Goal: Information Seeking & Learning: Learn about a topic

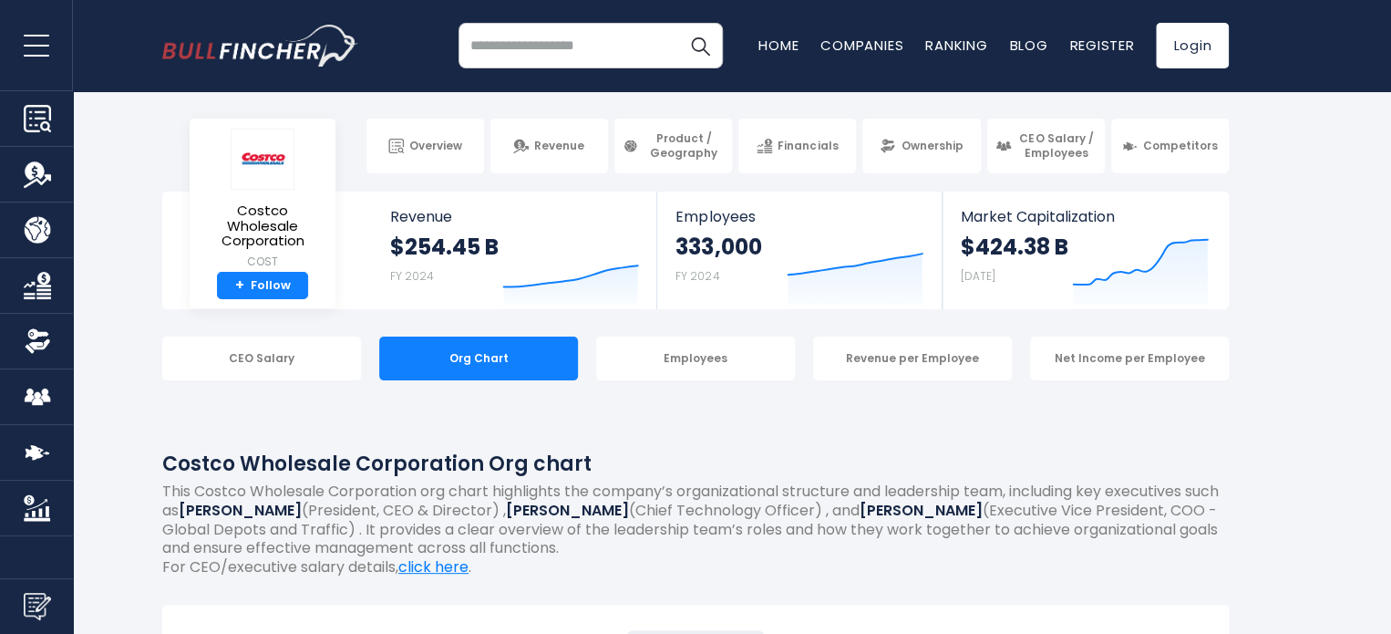
scroll to position [91, 0]
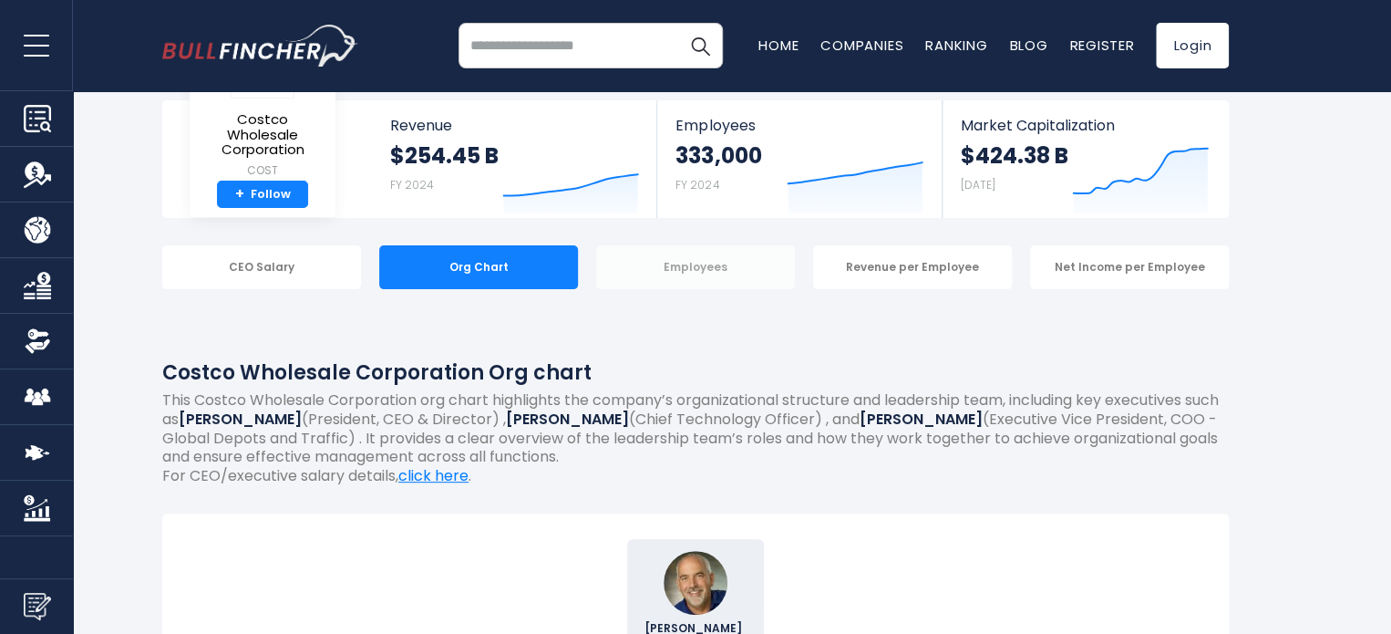
click at [769, 266] on div "Employees" at bounding box center [695, 267] width 199 height 44
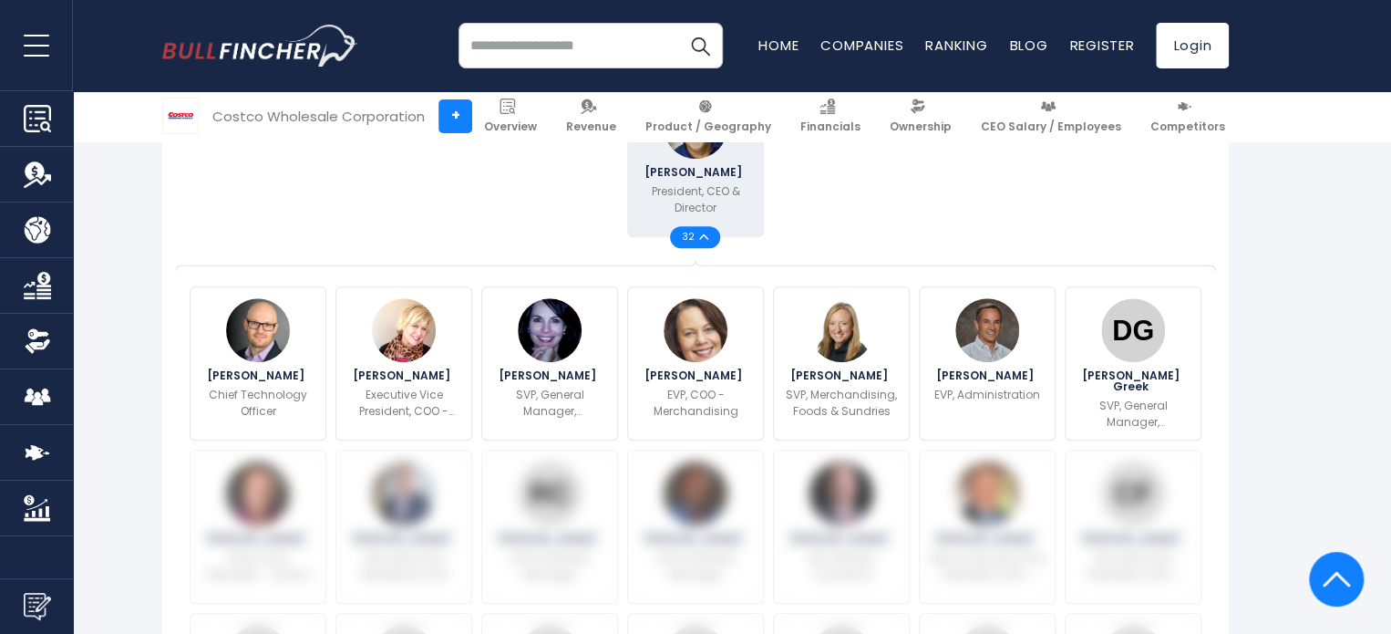
scroll to position [456, 0]
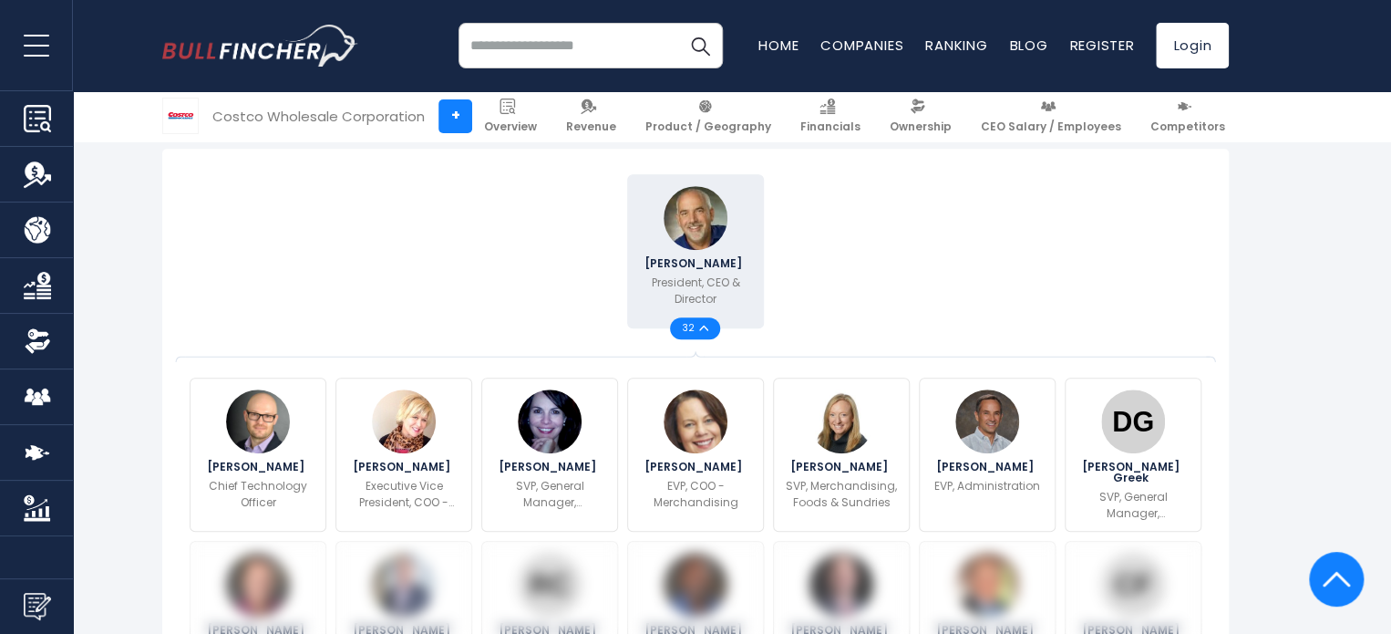
click at [709, 328] on div "32" at bounding box center [695, 328] width 50 height 22
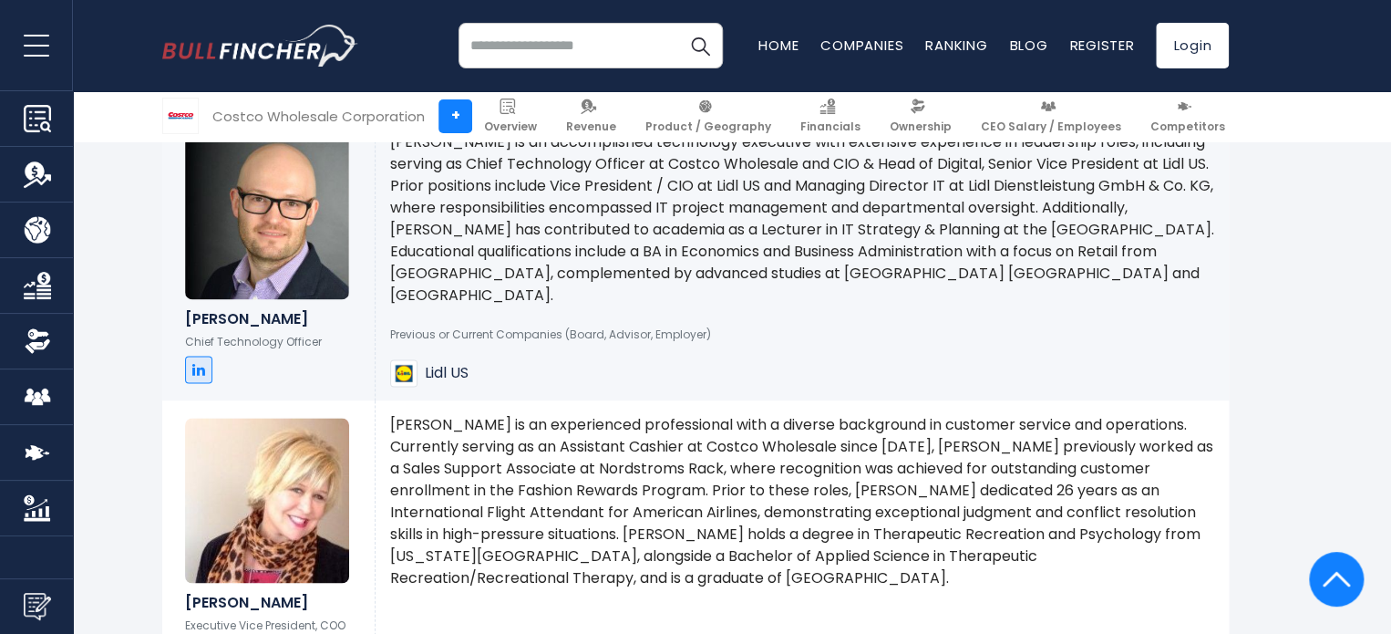
scroll to position [820, 0]
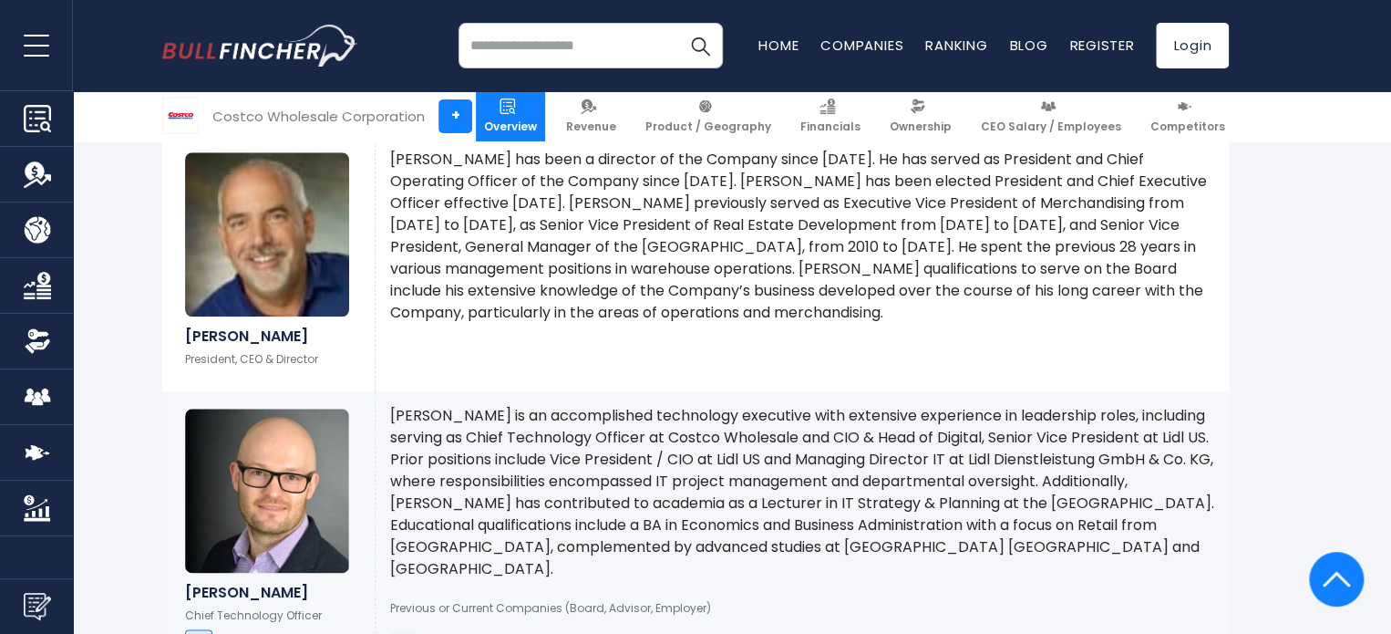
click at [542, 108] on link "Overview" at bounding box center [510, 116] width 69 height 50
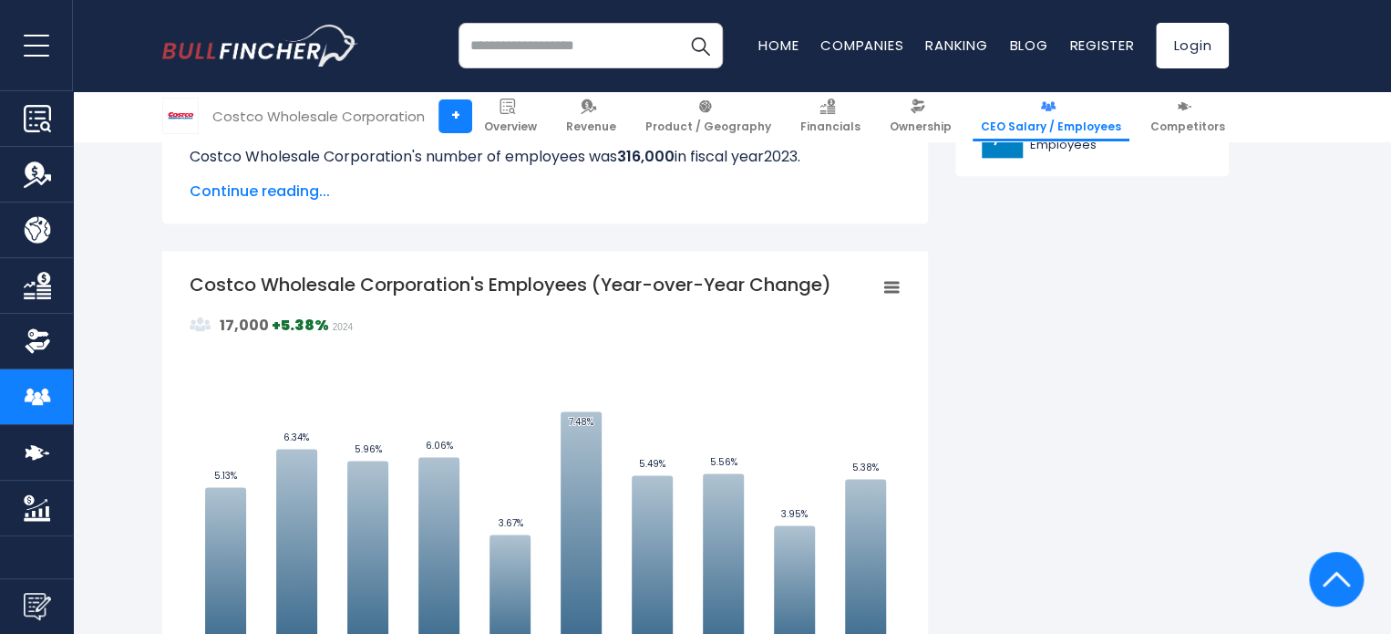
scroll to position [1276, 0]
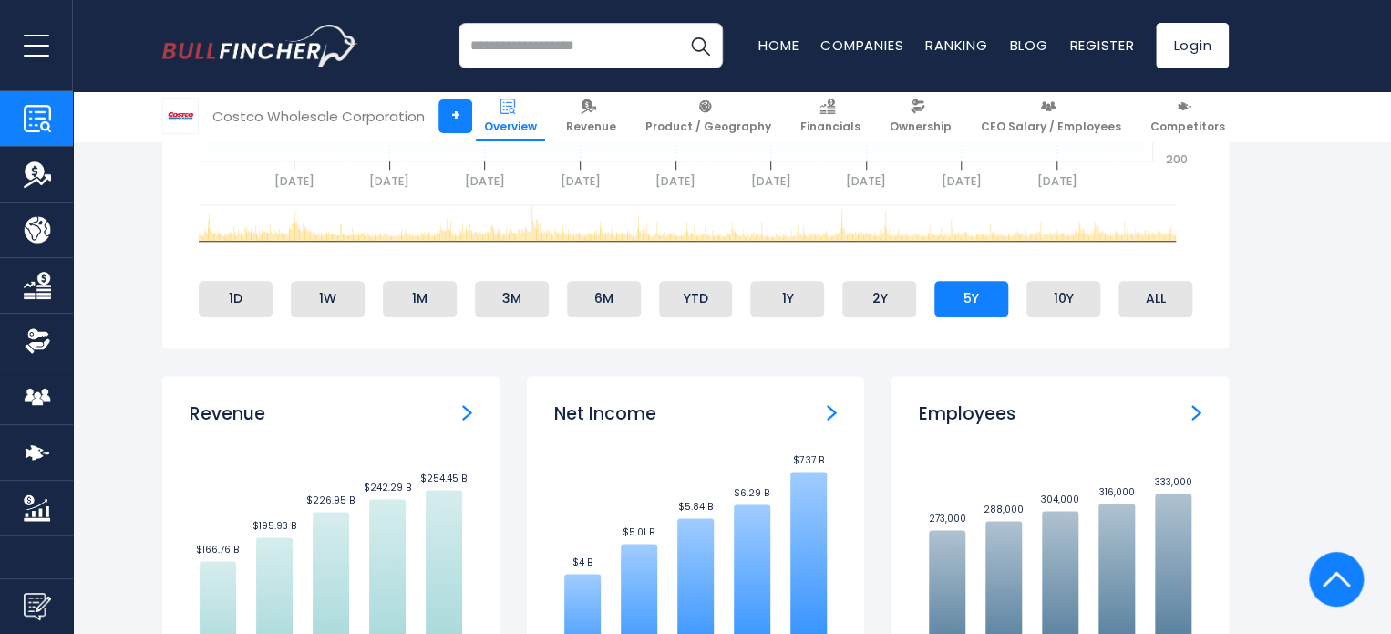
scroll to position [820, 0]
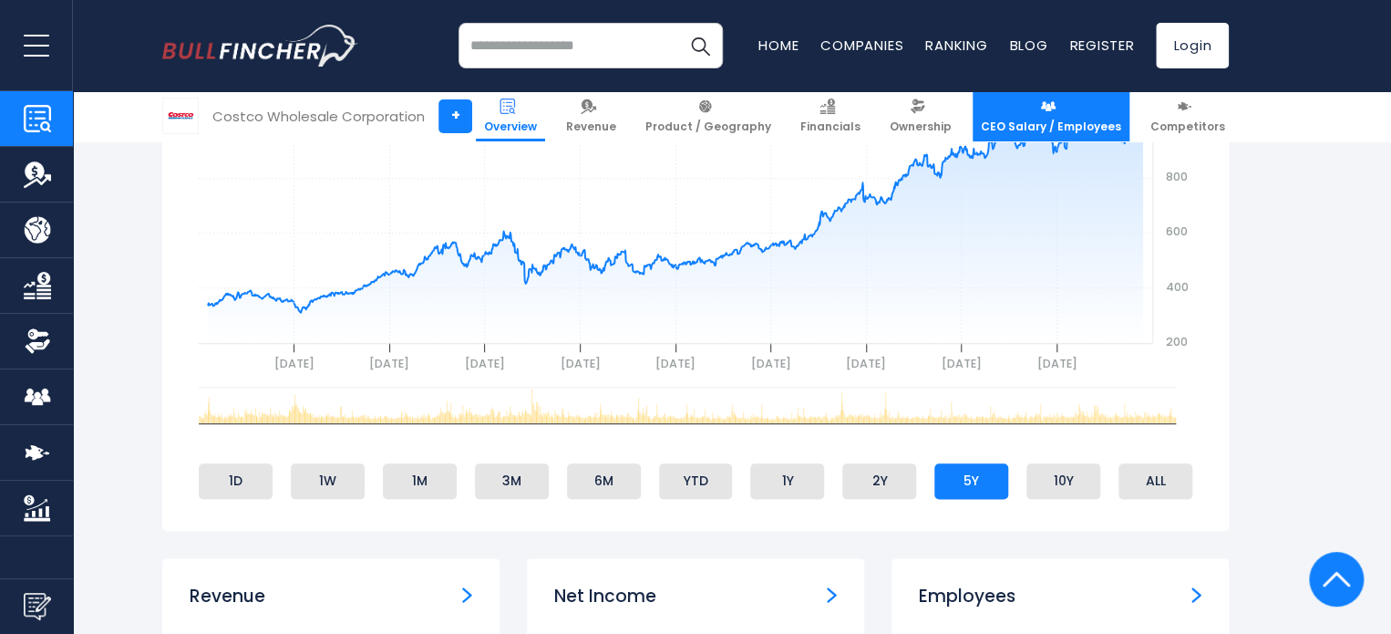
click at [1073, 109] on link "CEO Salary / Employees" at bounding box center [1051, 116] width 157 height 50
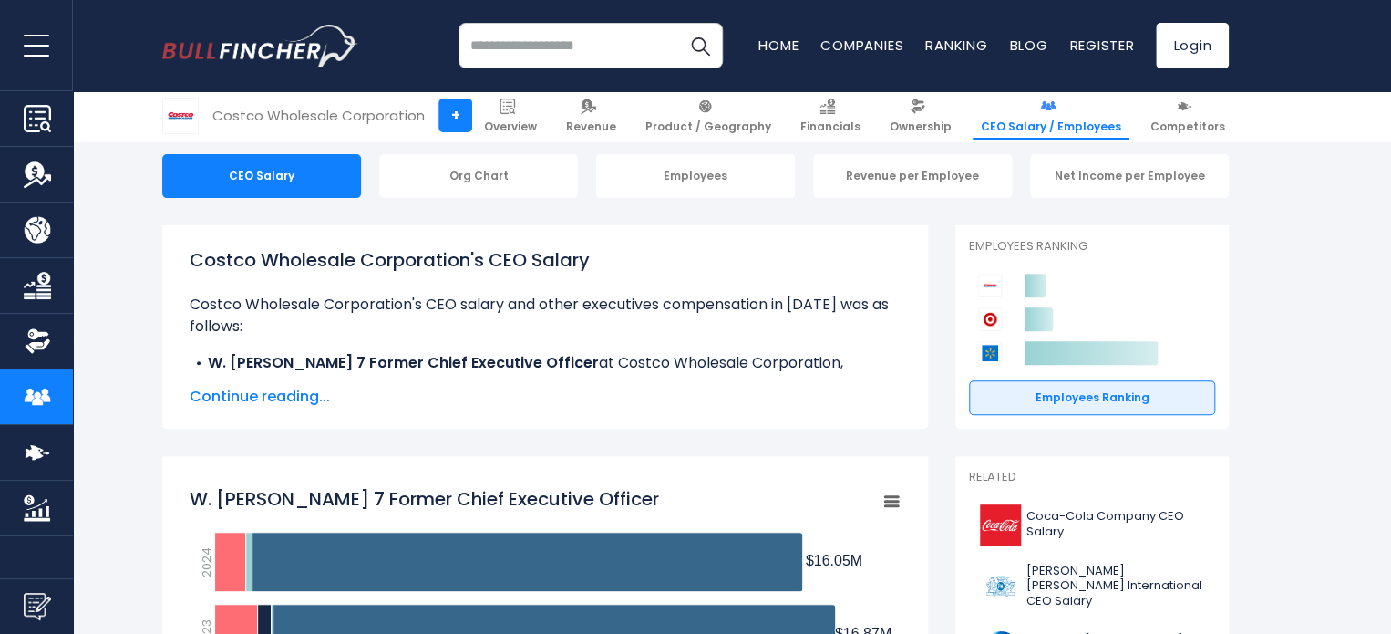
scroll to position [91, 0]
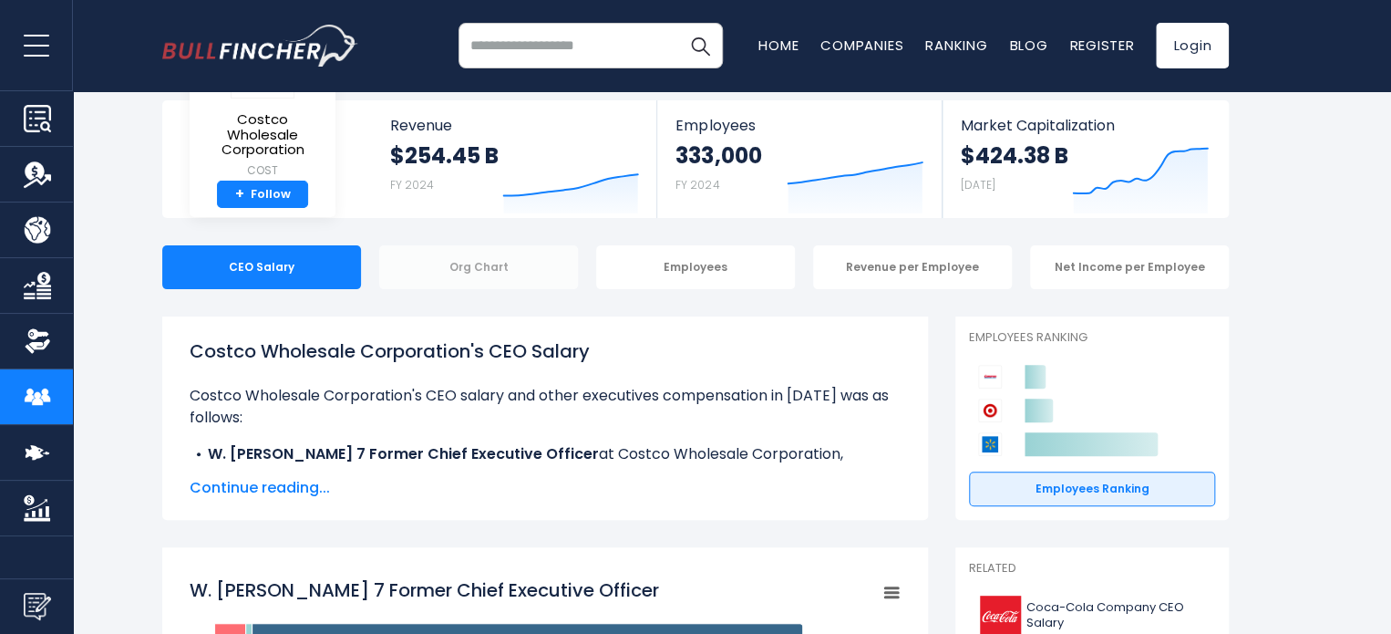
click at [520, 269] on div "Org Chart" at bounding box center [478, 267] width 199 height 44
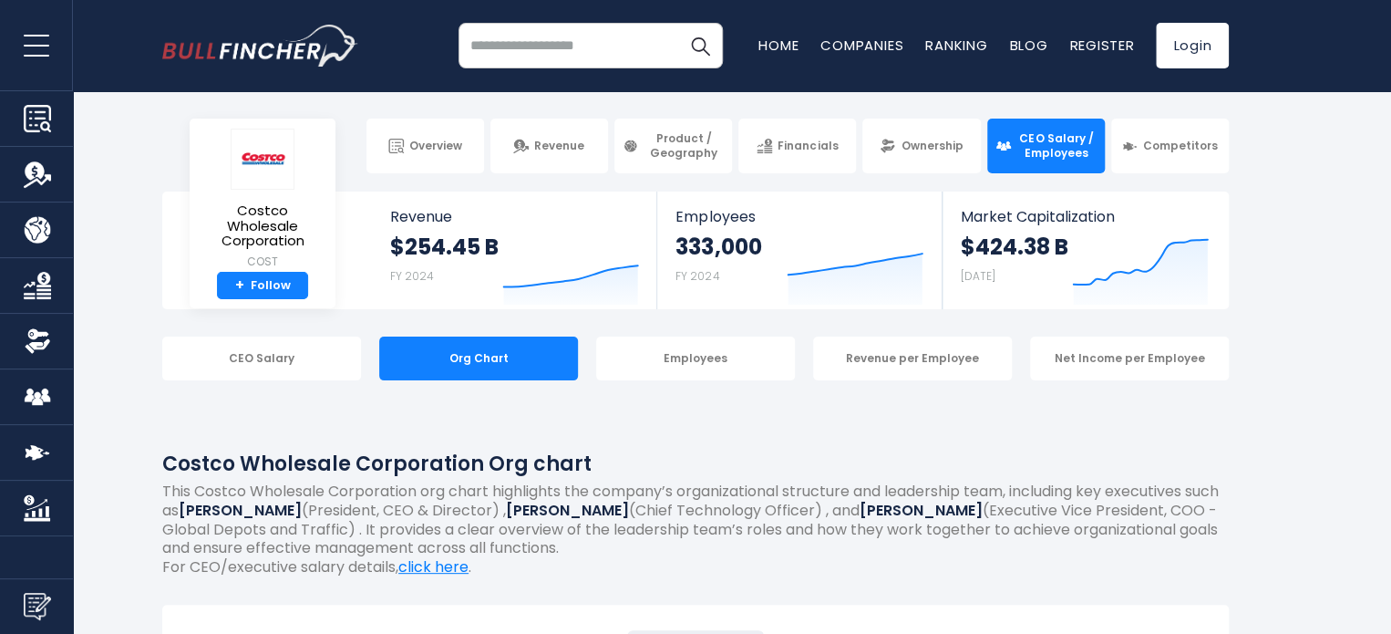
click at [1070, 149] on span "CEO Salary / Employees" at bounding box center [1056, 145] width 80 height 28
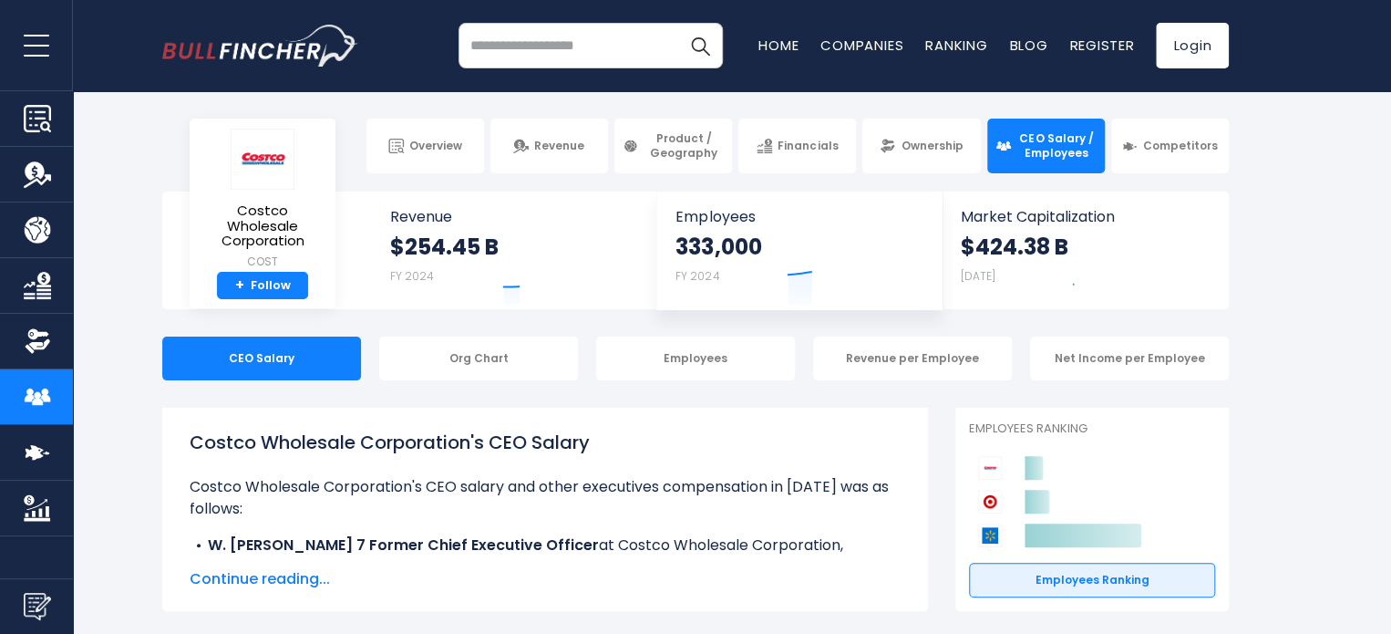
scroll to position [91, 0]
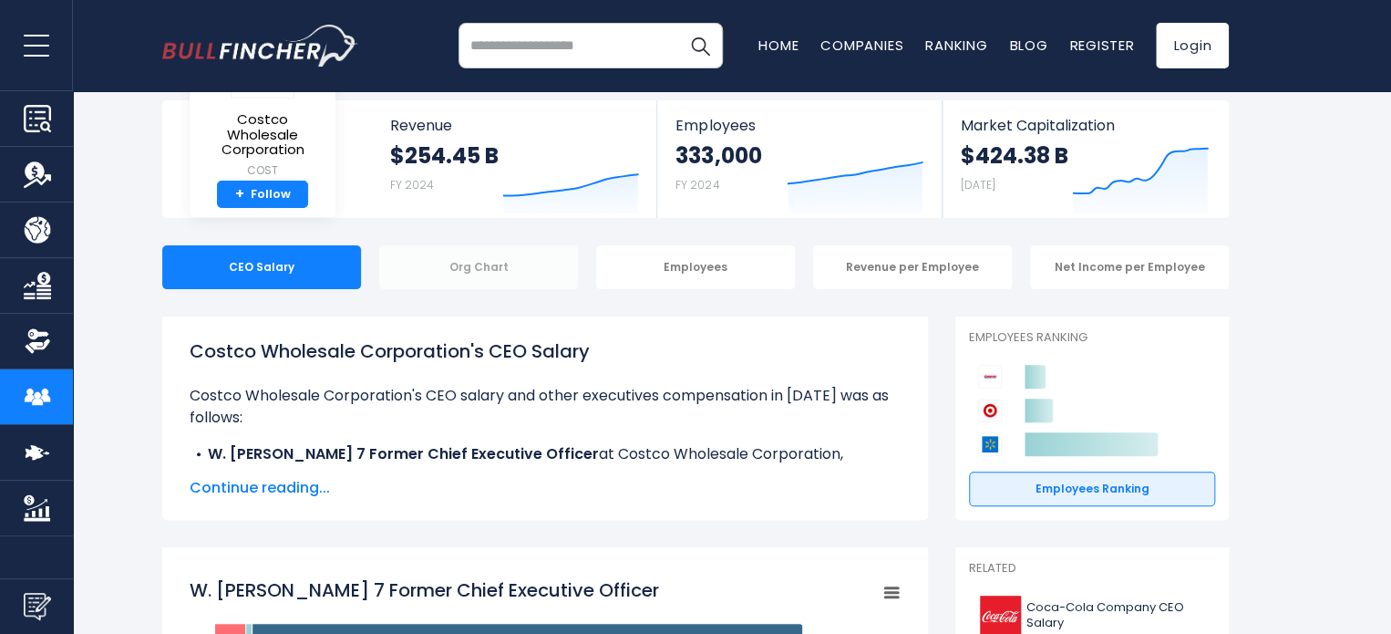
click at [522, 263] on div "Org Chart" at bounding box center [478, 267] width 199 height 44
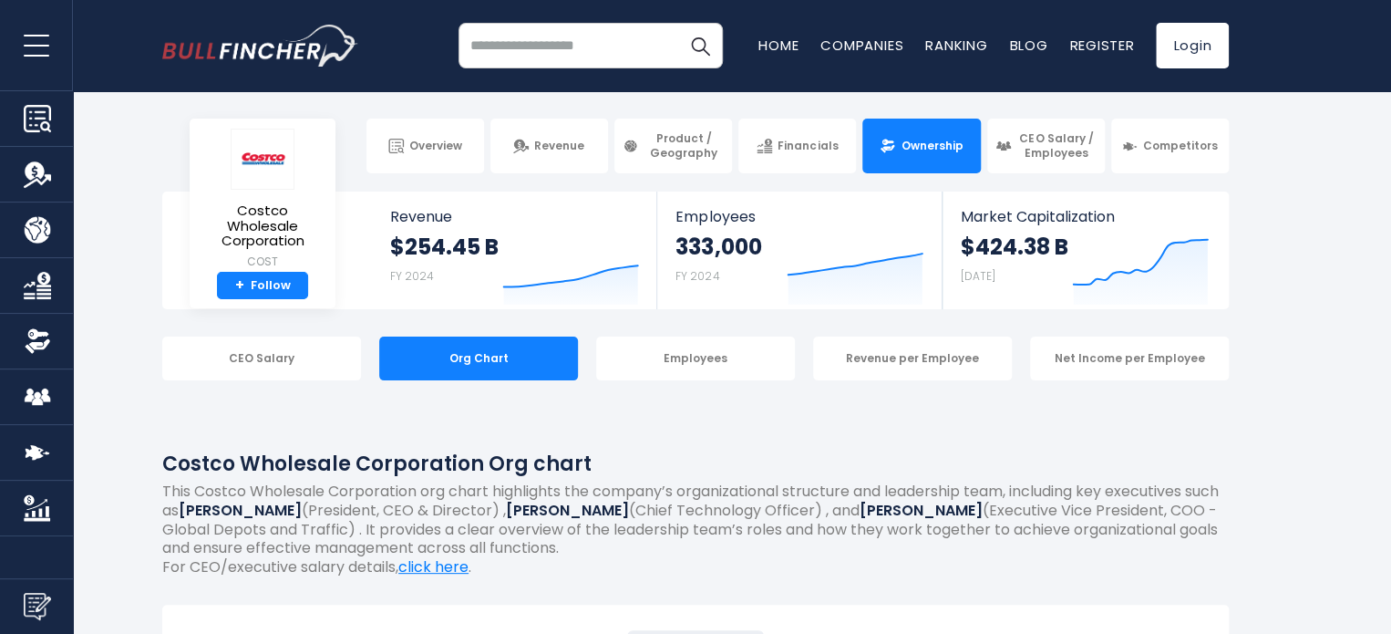
click at [924, 139] on span "Ownership" at bounding box center [932, 146] width 62 height 15
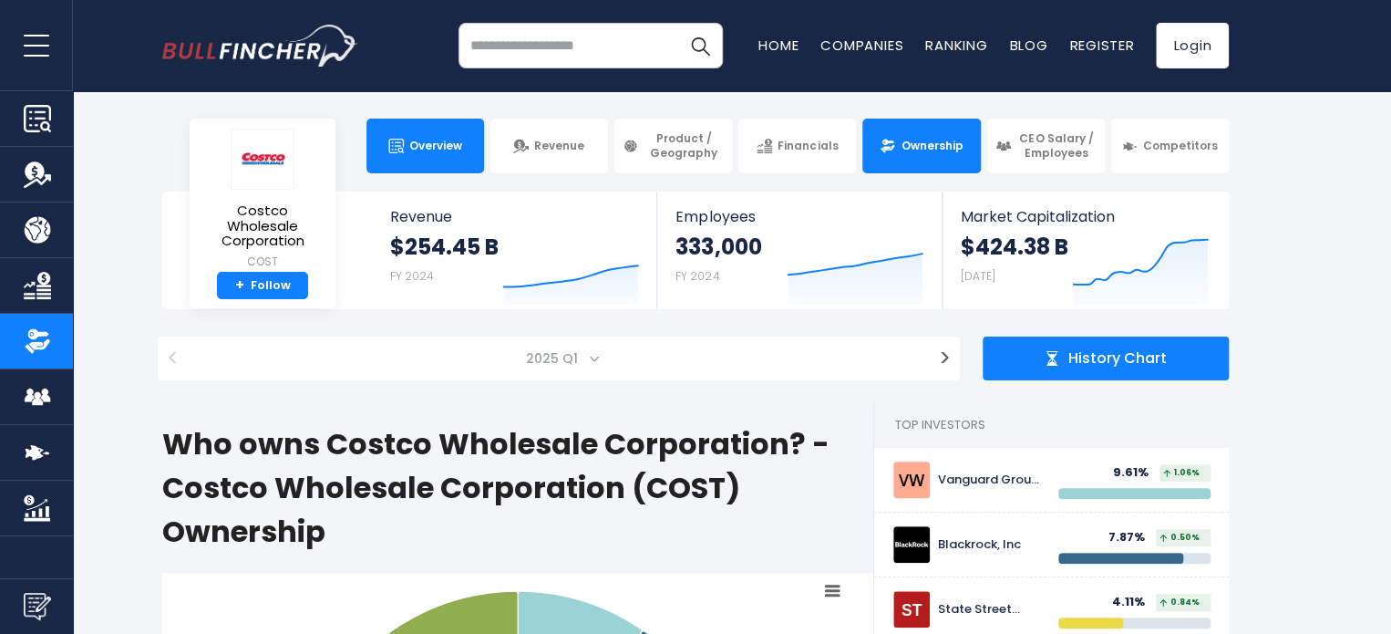
click at [434, 143] on span "Overview" at bounding box center [435, 146] width 53 height 15
